Goal: Information Seeking & Learning: Learn about a topic

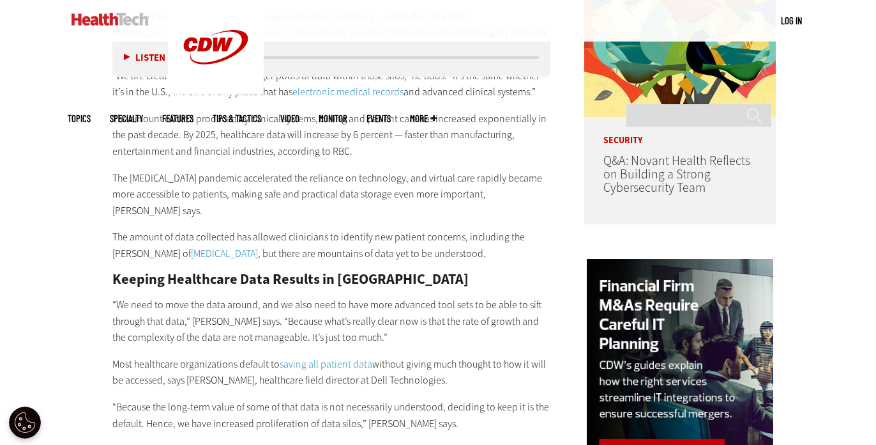
click at [353, 272] on h2 "Keeping Healthcare Data Results in [GEOGRAPHIC_DATA]" at bounding box center [331, 279] width 438 height 14
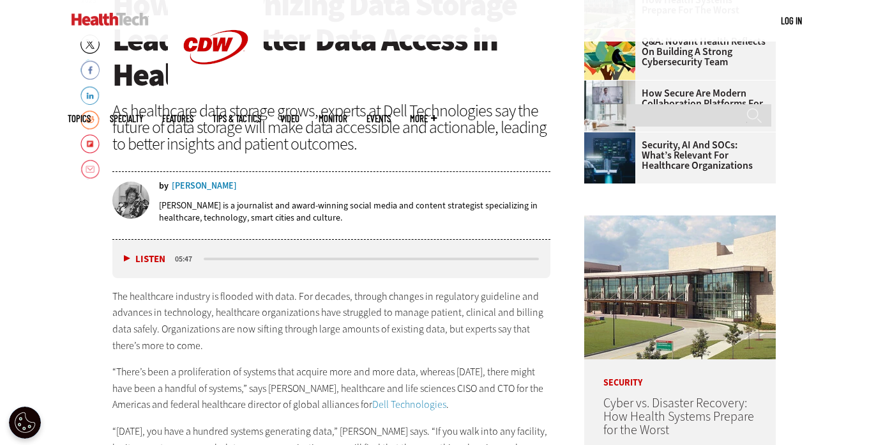
scroll to position [468, 0]
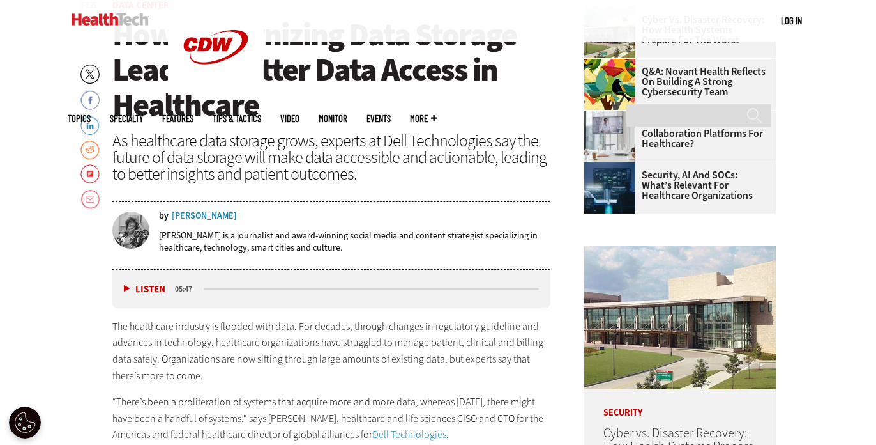
click at [140, 329] on p "The healthcare industry is flooded with data. For decades, through changes in r…" at bounding box center [331, 350] width 438 height 65
click at [121, 286] on div "Listen Pause 05:47" at bounding box center [331, 289] width 438 height 38
click at [124, 289] on button "Listen" at bounding box center [145, 289] width 42 height 10
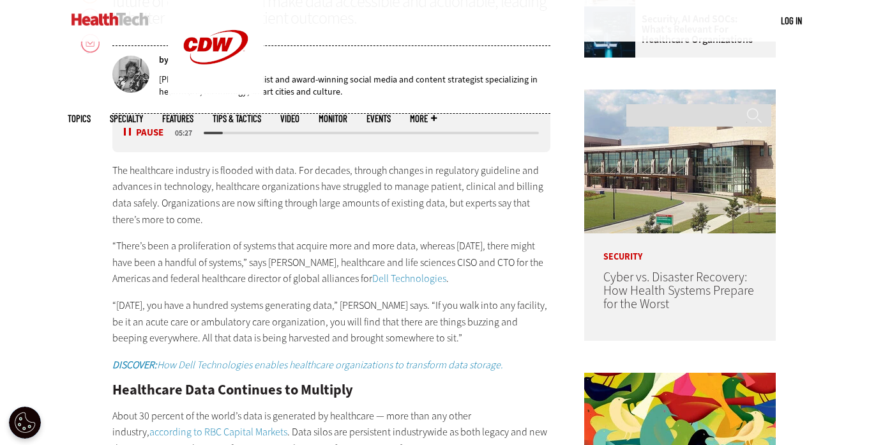
scroll to position [639, 0]
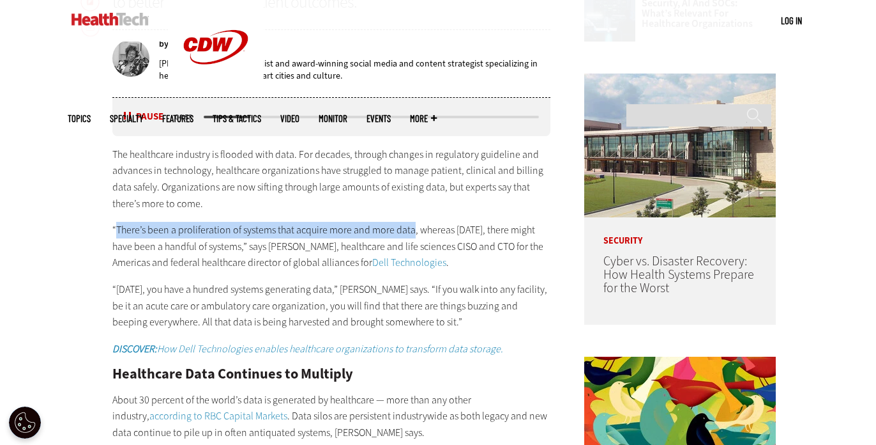
drag, startPoint x: 118, startPoint y: 228, endPoint x: 411, endPoint y: 229, distance: 293.8
click at [411, 229] on p "“There’s been a proliferation of systems that acquire more and more data, where…" at bounding box center [331, 246] width 438 height 49
copy p "There’s been a proliferation of systems that acquire more and more data"
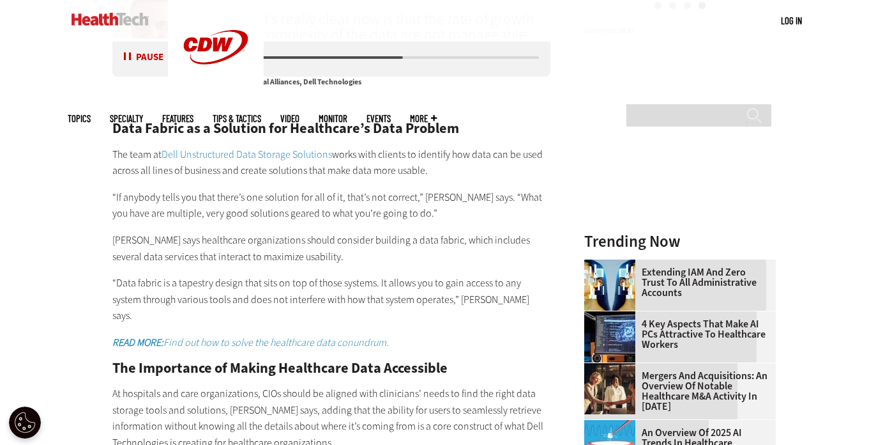
scroll to position [1454, 0]
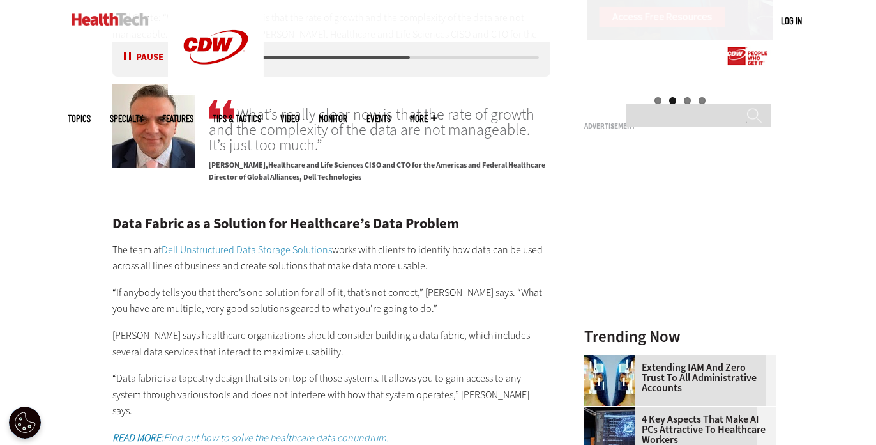
drag, startPoint x: 210, startPoint y: 135, endPoint x: 282, endPoint y: 137, distance: 71.6
click at [268, 160] on span "[PERSON_NAME]" at bounding box center [238, 165] width 59 height 10
copy span "[PERSON_NAME]"
click at [412, 57] on div "media player" at bounding box center [325, 57] width 243 height 3
click at [382, 58] on div "media player" at bounding box center [310, 57] width 212 height 3
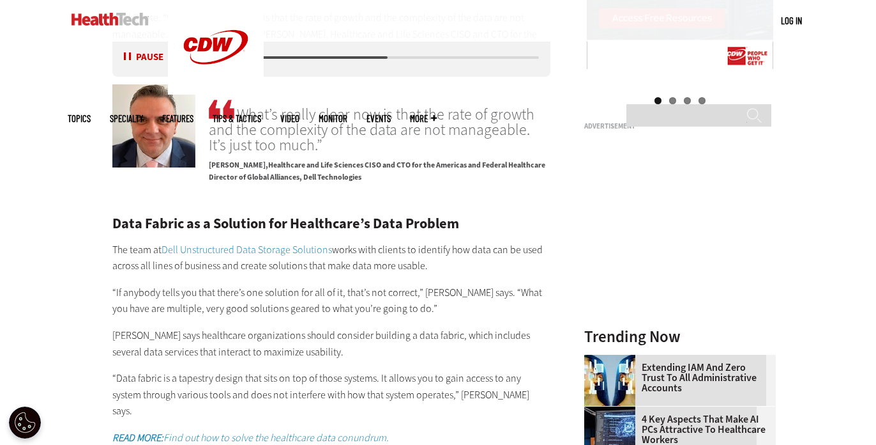
click at [247, 243] on link "Dell Unstructured Data Storage Solutions" at bounding box center [247, 249] width 171 height 13
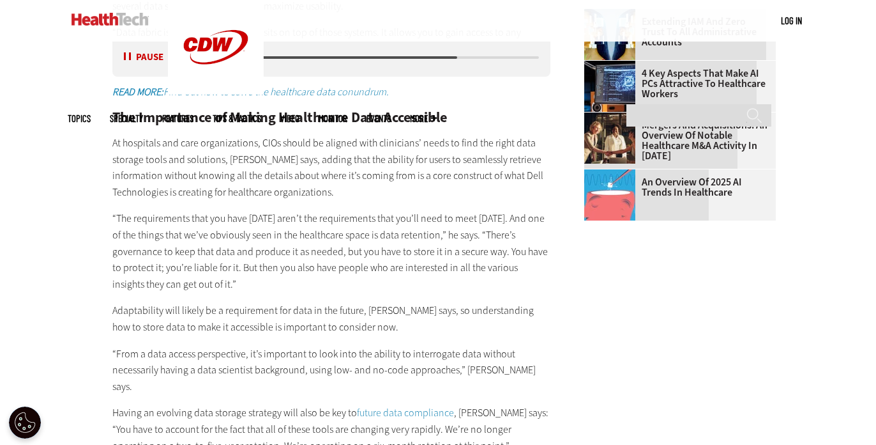
scroll to position [1855, 0]
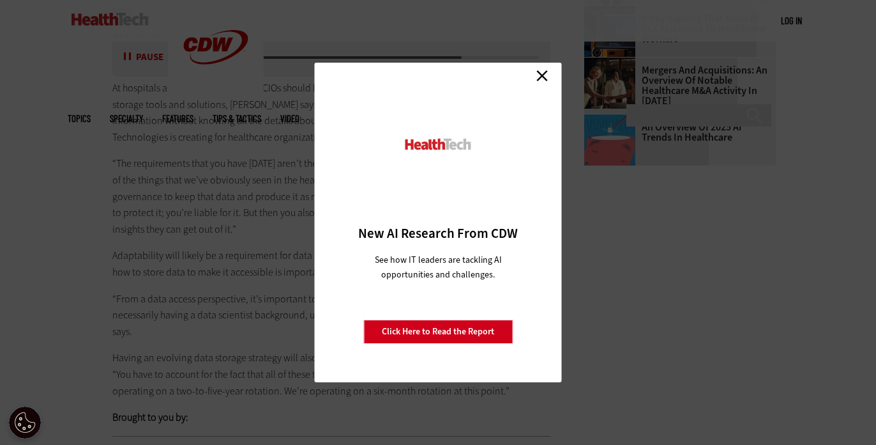
click at [546, 74] on link "Close" at bounding box center [542, 75] width 19 height 19
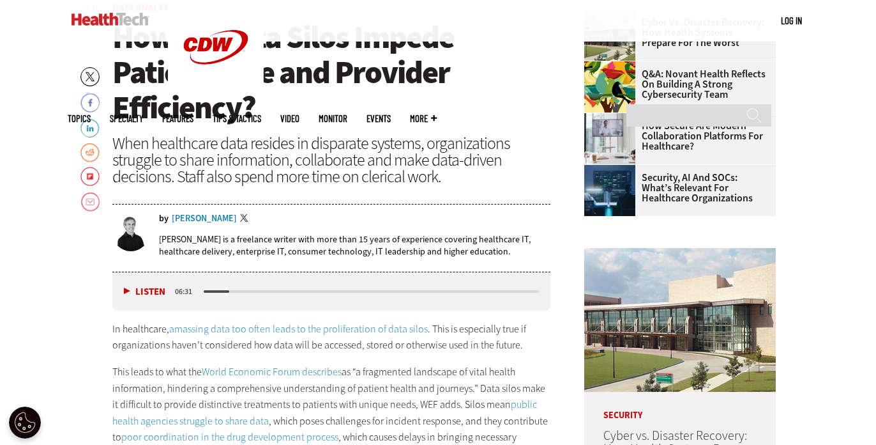
scroll to position [707, 0]
